Goal: Task Accomplishment & Management: Manage account settings

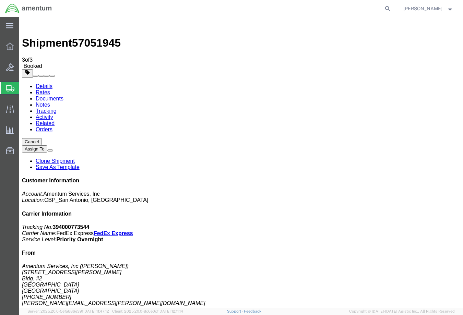
click at [41, 83] on link "Details" at bounding box center [44, 86] width 17 height 6
click link "Schedule pickup request"
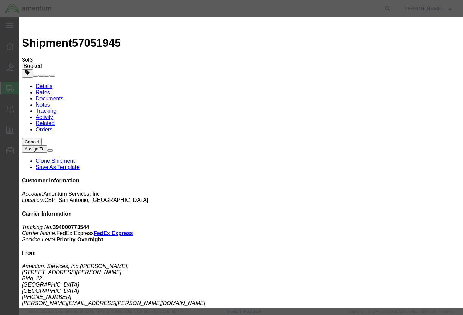
click button "Close"
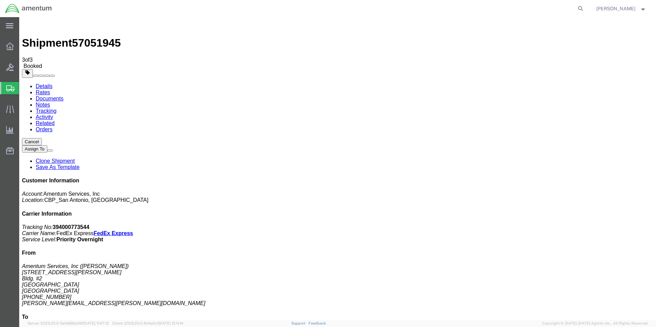
click span "button"
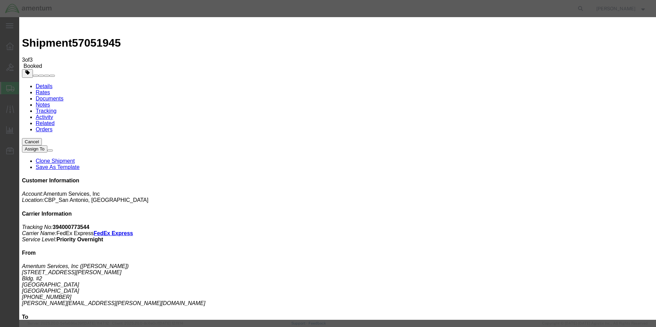
click div "[DATE] 3:00 PM"
type input "4:00 PM"
click button "Apply"
click div "[DATE] 1:00 PM"
type input "2:00 PM"
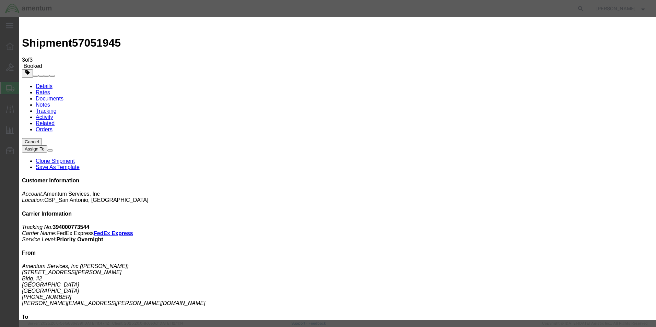
click button "Apply"
click button "Save"
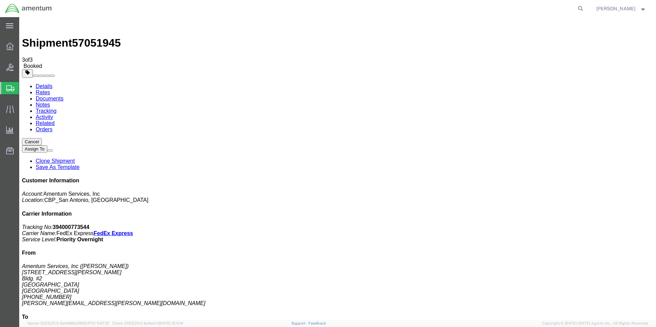
click button "Close"
